Goal: Use online tool/utility: Use online tool/utility

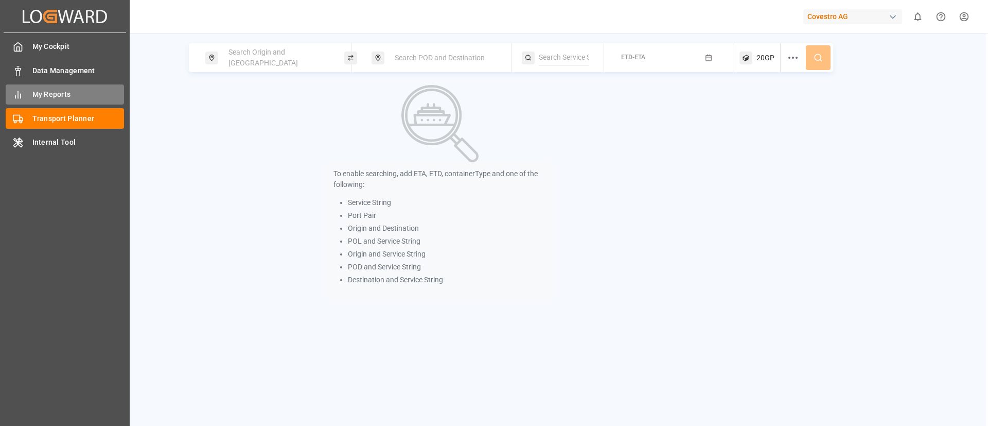
click at [44, 92] on span "My Reports" at bounding box center [78, 94] width 92 height 11
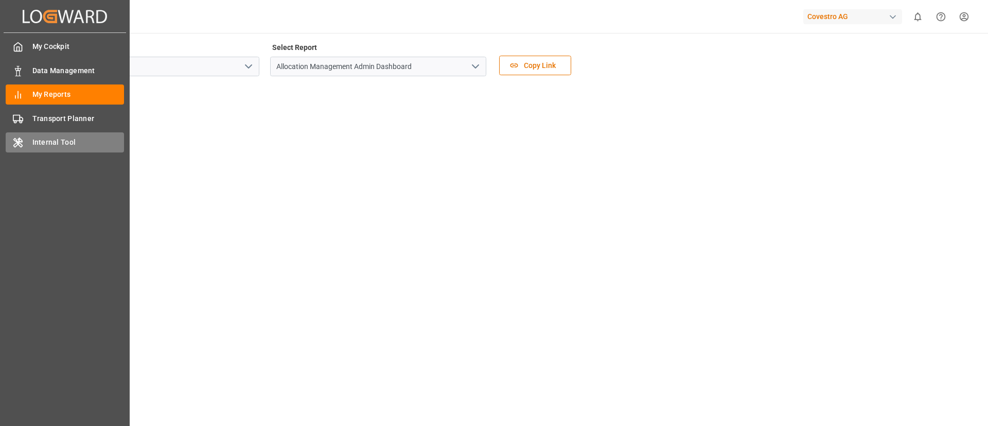
click at [38, 132] on div "Internal Tool Internal Tool" at bounding box center [65, 142] width 118 height 20
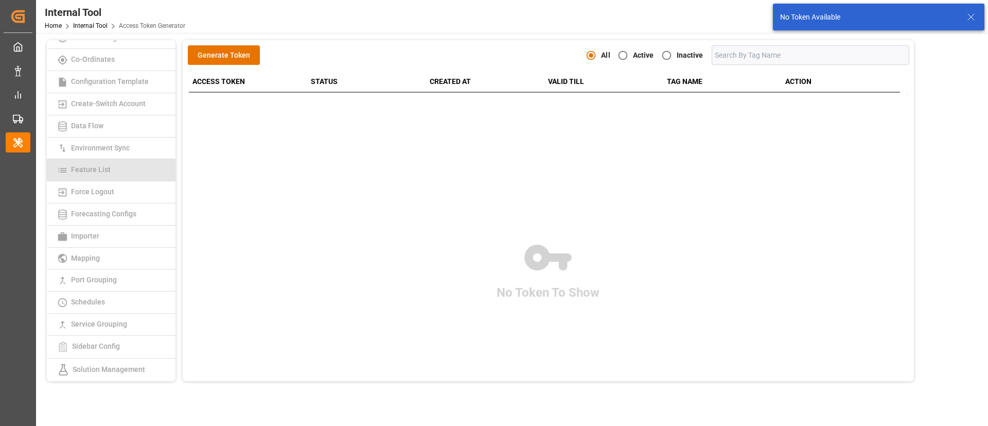
scroll to position [154, 0]
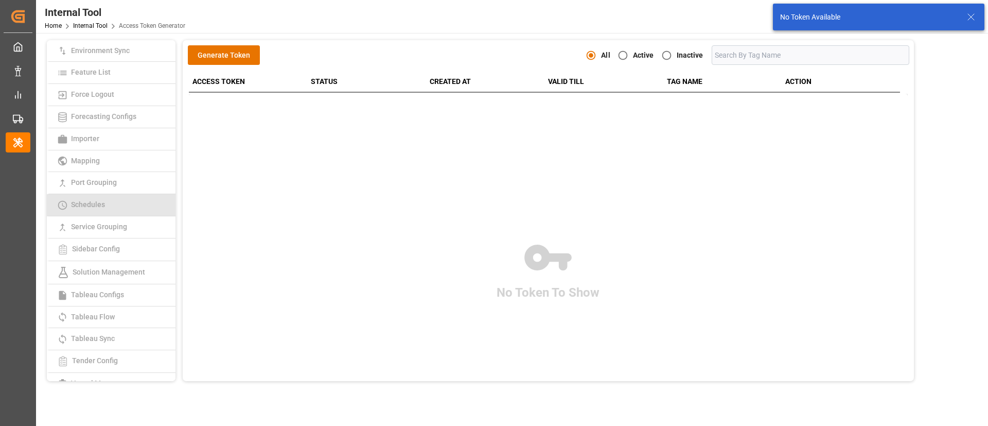
click at [111, 209] on link "Schedules" at bounding box center [111, 205] width 129 height 22
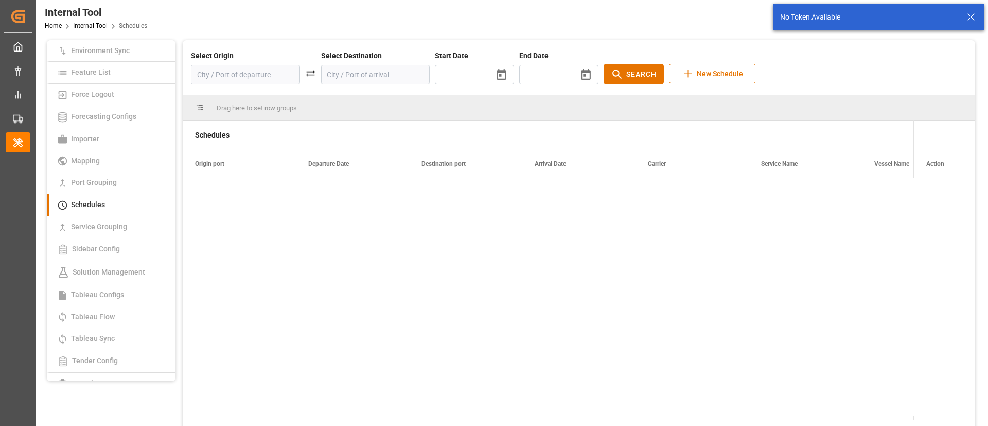
type input "2025/09/29"
type input "2025/11/17"
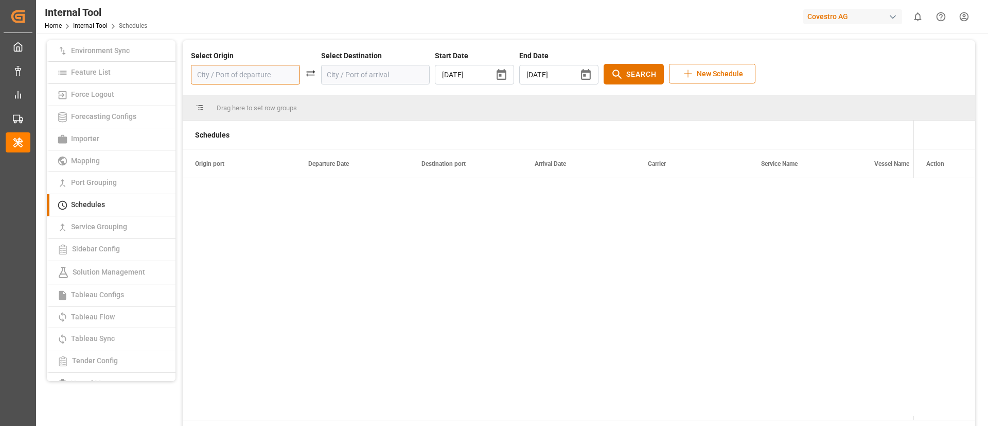
click at [264, 74] on input at bounding box center [245, 75] width 109 height 20
click at [228, 110] on div "DEHAM - Hamburg" at bounding box center [251, 107] width 86 height 22
type input "DEHAM - Hamburg"
click at [355, 77] on input at bounding box center [375, 75] width 109 height 20
click at [351, 110] on div "TWKHH - Kaohsiung" at bounding box center [381, 107] width 86 height 22
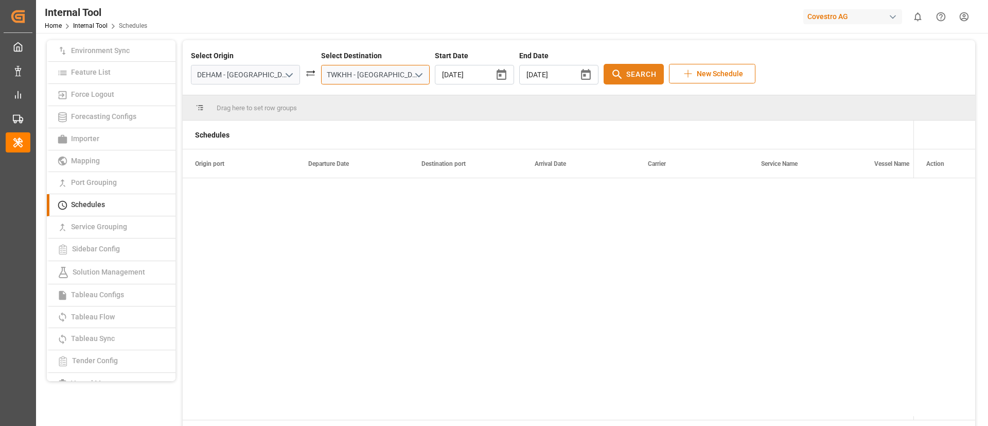
type input "TWKHH - Kaohsiung"
click at [626, 75] on span "Search" at bounding box center [641, 74] width 30 height 11
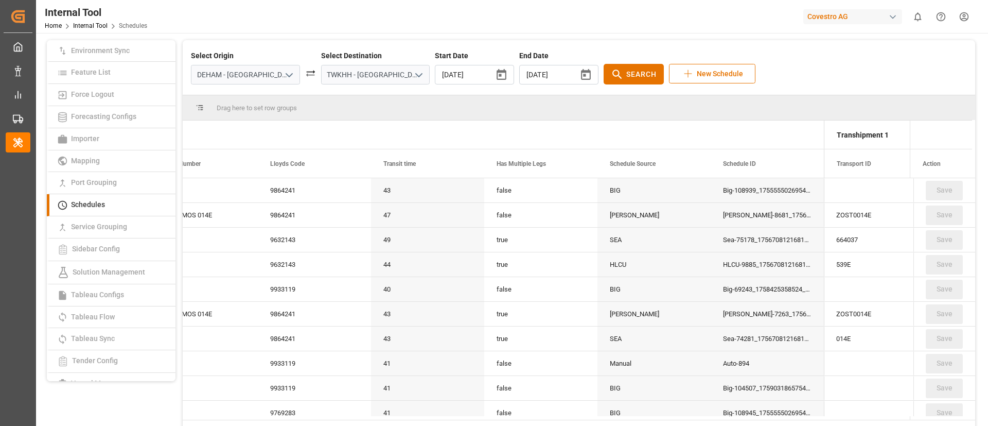
click at [667, 251] on div "SEA" at bounding box center [654, 240] width 113 height 24
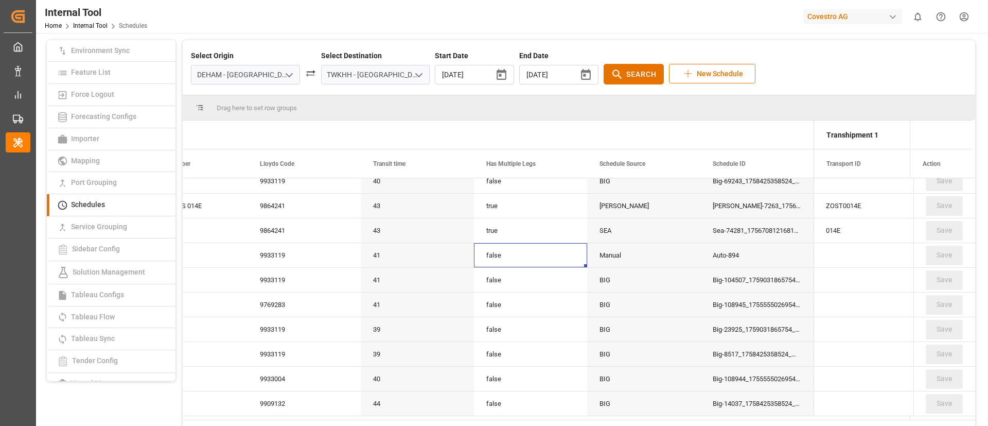
click at [491, 253] on div "false" at bounding box center [530, 255] width 113 height 24
click at [250, 77] on input "DEHAM - Hamburg" at bounding box center [245, 75] width 109 height 20
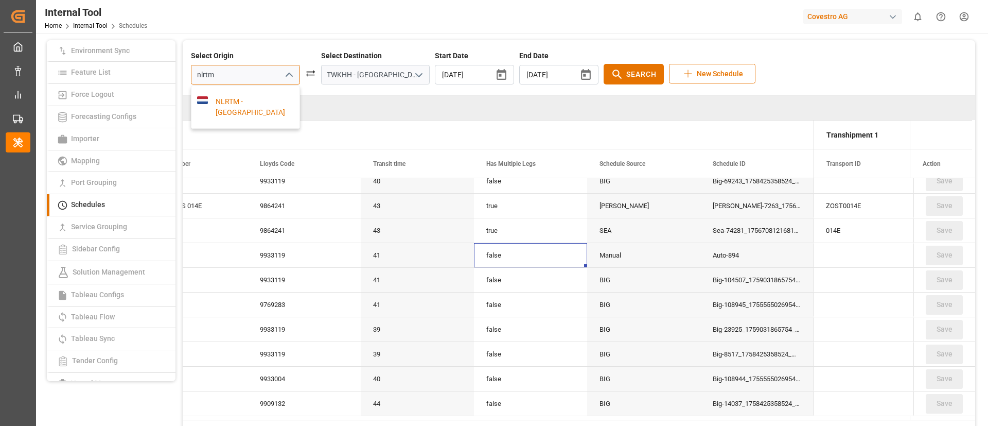
click at [231, 107] on div "NLRTM - Rotterdam" at bounding box center [251, 107] width 86 height 22
type input "NLRTM - Rotterdam"
click at [354, 73] on input "TWKHH - Kaohsiung" at bounding box center [375, 75] width 109 height 20
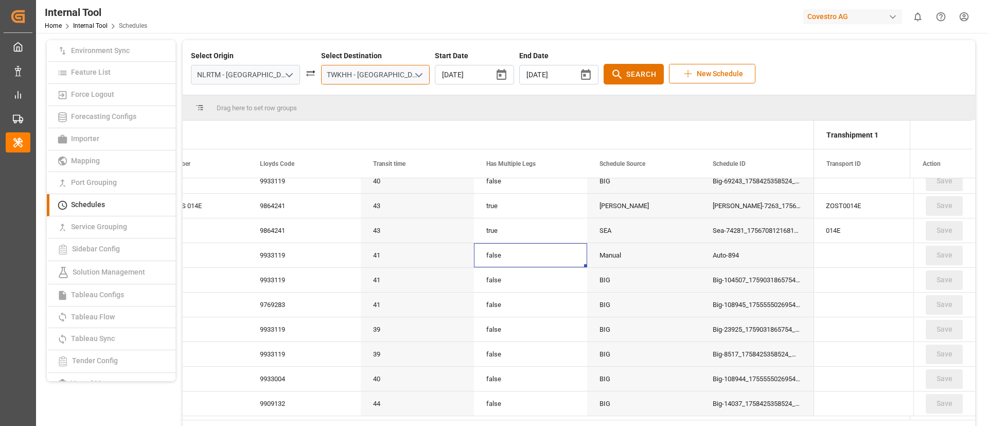
paste input "CNSHA"
click at [354, 111] on div "CNSHA - Shanghai" at bounding box center [381, 107] width 86 height 22
type input "CNSHA - Shanghai"
click at [611, 77] on icon at bounding box center [617, 74] width 13 height 13
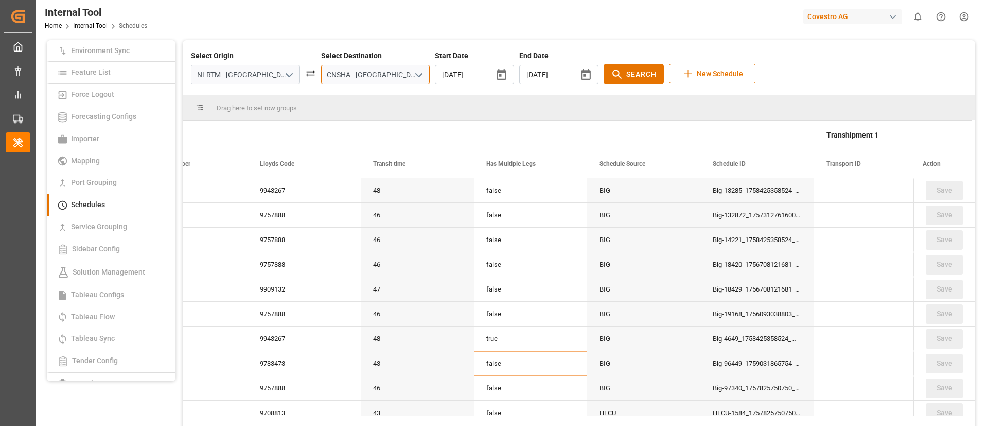
click at [367, 75] on input "CNSHA - Shanghai" at bounding box center [375, 75] width 109 height 20
click at [355, 95] on div "TWKHH - Kaohsiung" at bounding box center [376, 107] width 108 height 42
type input "TWKHH - Kaohsiung"
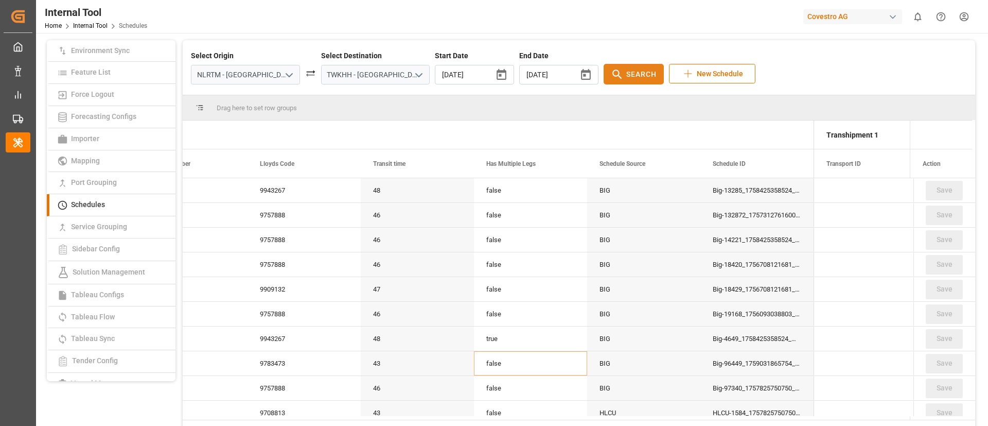
click at [613, 70] on icon at bounding box center [617, 73] width 9 height 9
click at [265, 81] on input "NLRTM - Rotterdam" at bounding box center [245, 75] width 109 height 20
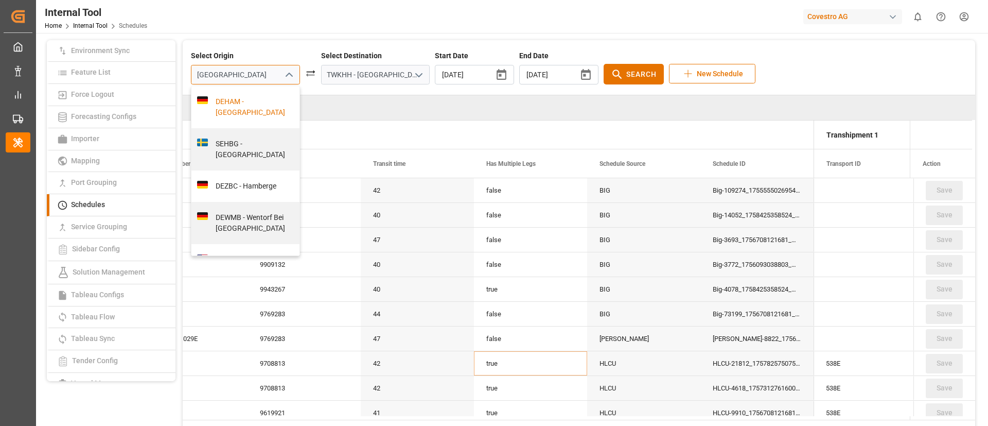
click at [233, 101] on div "DEHAM - Hamburg" at bounding box center [251, 107] width 86 height 22
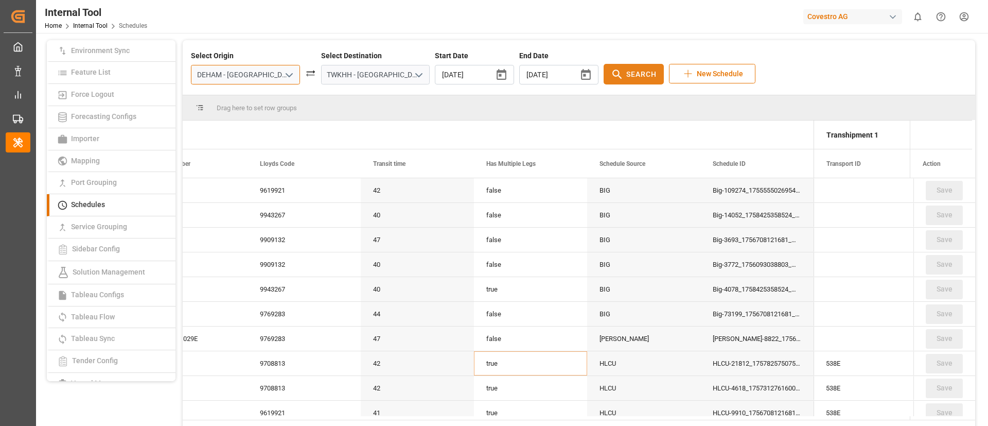
type input "DEHAM - Hamburg"
click at [604, 66] on button "Search" at bounding box center [634, 74] width 60 height 21
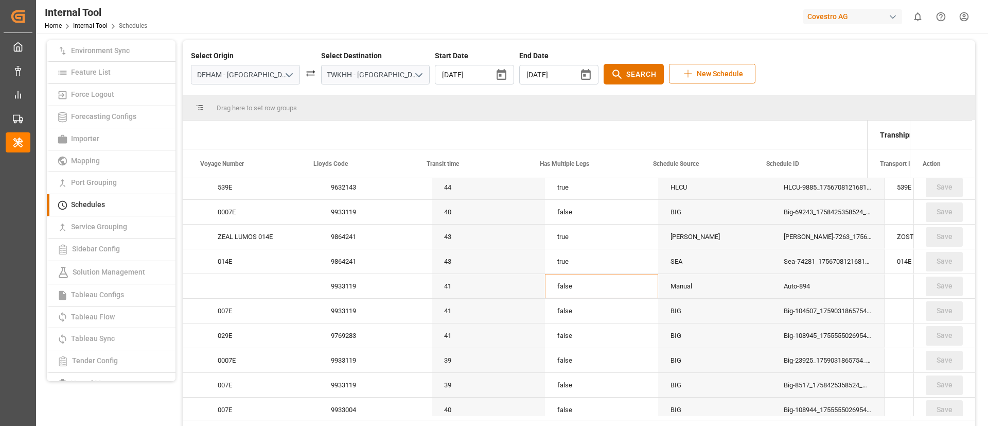
scroll to position [0, 797]
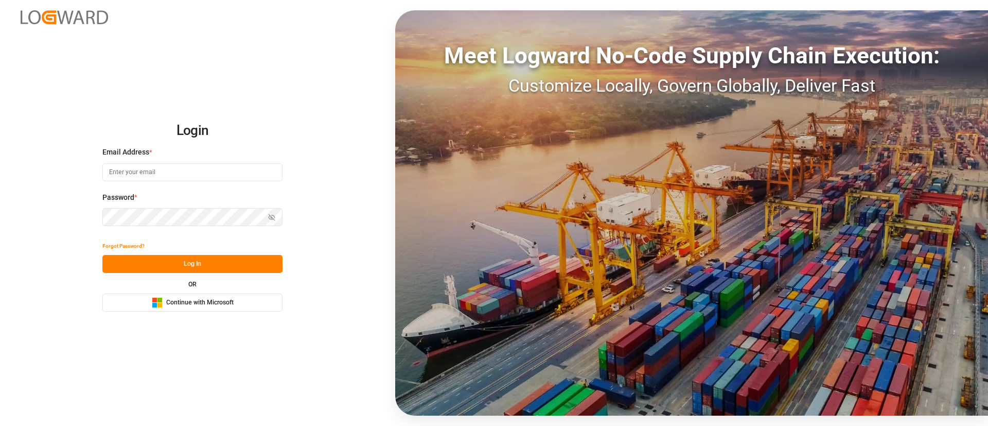
click at [235, 305] on button "Microsoft Logo Continue with Microsoft" at bounding box center [192, 302] width 180 height 18
click at [912, 337] on div "Meet Logward No-Code Supply Chain Execution: Customize Locally, Govern Globally…" at bounding box center [691, 212] width 593 height 405
click at [204, 296] on button "Microsoft Logo Continue with Microsoft" at bounding box center [192, 302] width 180 height 18
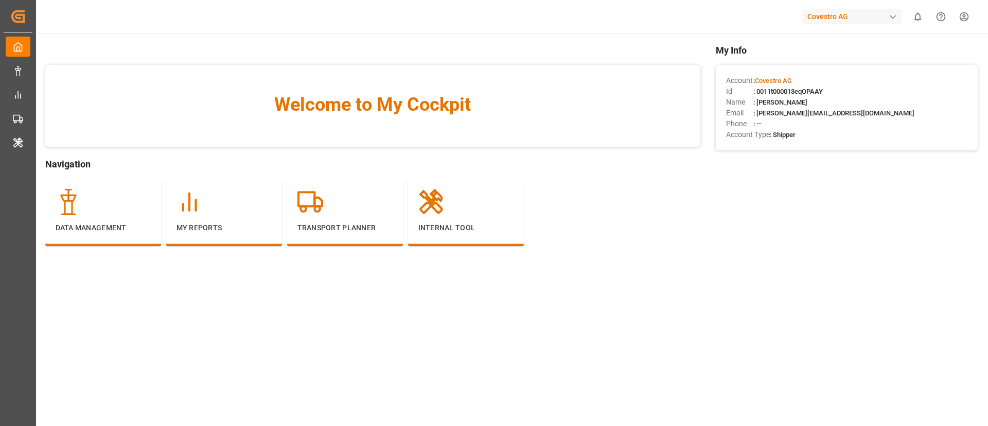
click at [934, 254] on div "My Info Account : Covestro AG Id : 0011t000013eqOPAAY Name : [PERSON_NAME] Emai…" at bounding box center [847, 160] width 262 height 234
